Goal: Transaction & Acquisition: Obtain resource

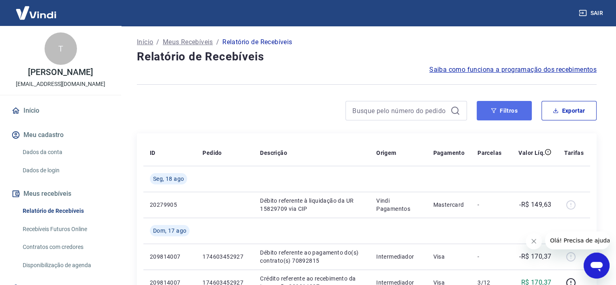
click at [502, 103] on button "Filtros" at bounding box center [504, 110] width 55 height 19
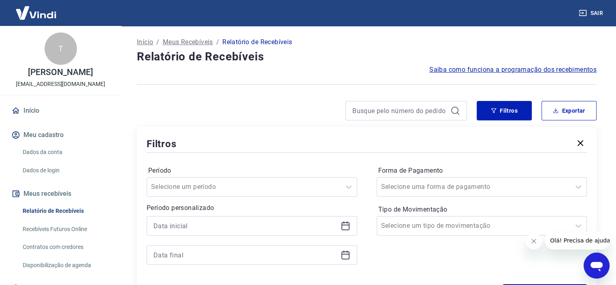
click at [251, 217] on div at bounding box center [252, 225] width 211 height 19
click at [249, 219] on div at bounding box center [252, 225] width 211 height 19
click at [261, 227] on input at bounding box center [246, 226] width 184 height 12
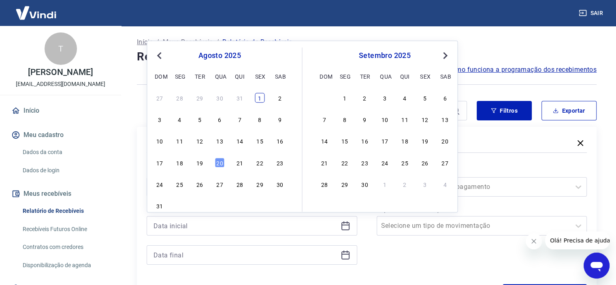
drag, startPoint x: 262, startPoint y: 91, endPoint x: 255, endPoint y: 97, distance: 8.9
click at [261, 91] on div "[DATE] dom seg ter qua qui sex sab 27 28 29 30 31 1 2 3 4 5 6 7 8 9 10 11 12 13…" at bounding box center [228, 129] width 149 height 164
click at [256, 101] on div "1" at bounding box center [260, 98] width 10 height 10
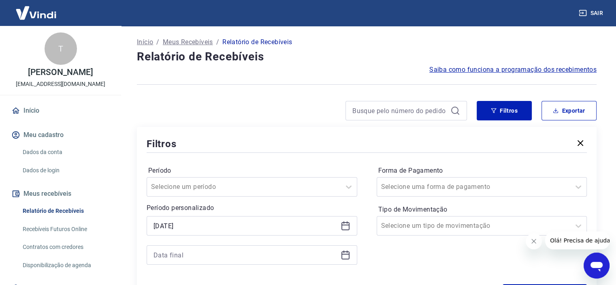
type input "[DATE]"
click at [221, 254] on input at bounding box center [246, 255] width 184 height 12
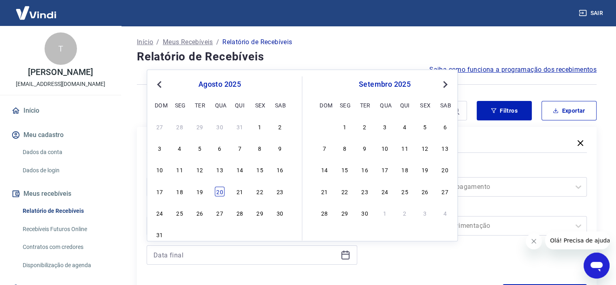
click at [220, 194] on div "20" at bounding box center [220, 191] width 10 height 10
type input "[DATE]"
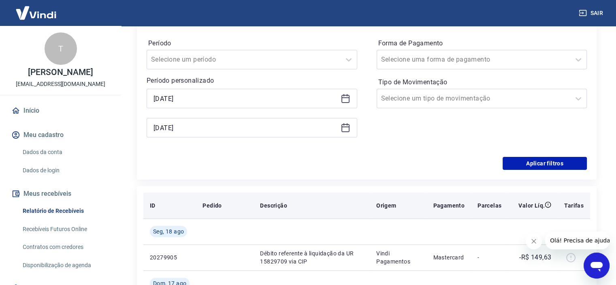
scroll to position [81, 0]
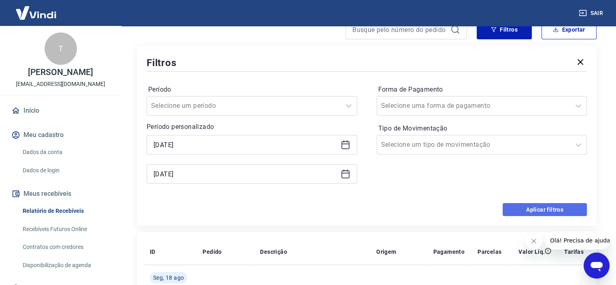
click at [538, 215] on button "Aplicar filtros" at bounding box center [545, 209] width 84 height 13
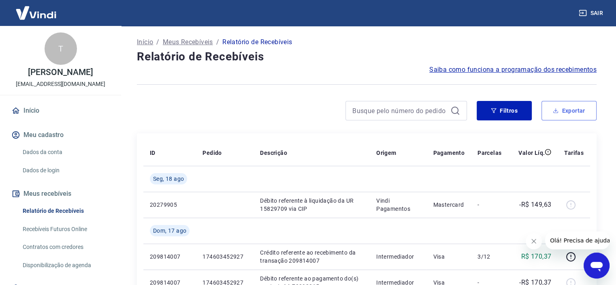
click at [564, 108] on button "Exportar" at bounding box center [569, 110] width 55 height 19
type input "[DATE]"
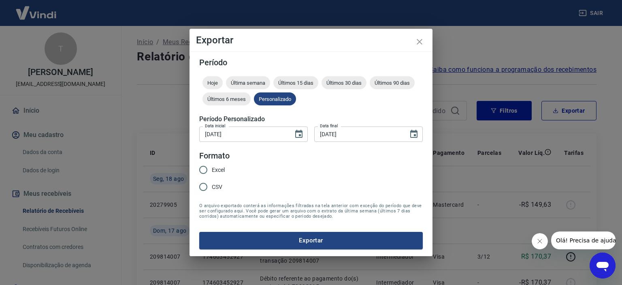
click at [221, 163] on label "Excel" at bounding box center [210, 169] width 30 height 17
click at [212, 163] on input "Excel" at bounding box center [203, 169] width 17 height 17
radio input "true"
click at [220, 169] on span "Excel" at bounding box center [218, 170] width 13 height 9
click at [212, 169] on input "Excel" at bounding box center [203, 169] width 17 height 17
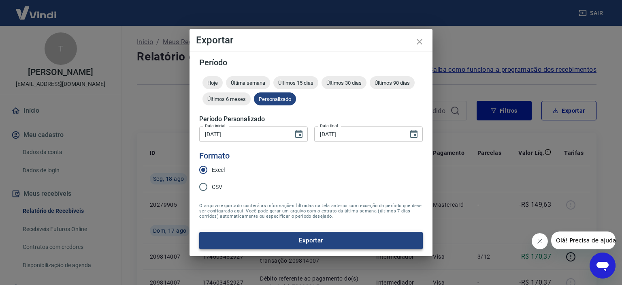
click at [280, 239] on button "Exportar" at bounding box center [311, 240] width 224 height 17
